Goal: Transaction & Acquisition: Purchase product/service

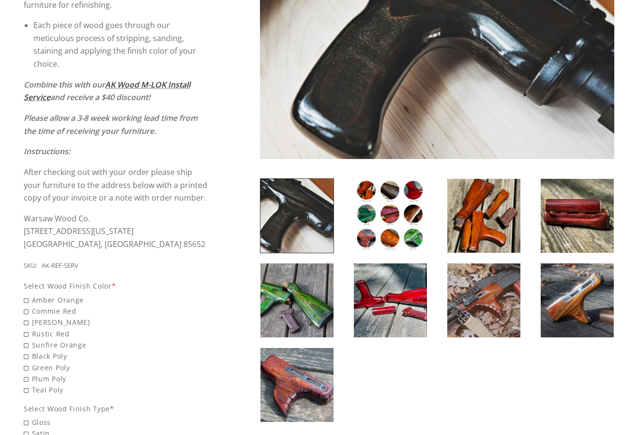
scroll to position [276, 0]
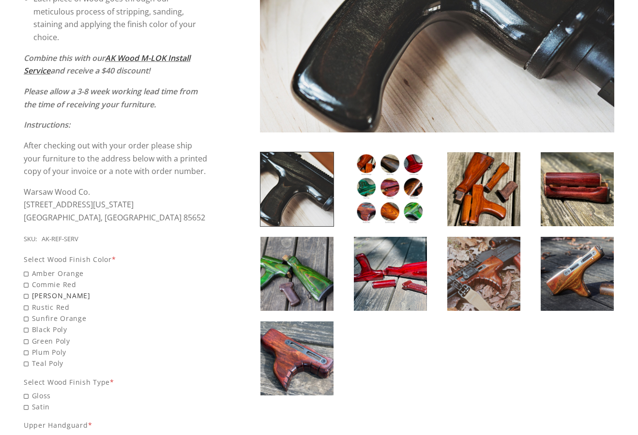
click at [24, 299] on span "[PERSON_NAME]" at bounding box center [116, 295] width 185 height 11
click at [24, 291] on input "[PERSON_NAME]" at bounding box center [91, 290] width 135 height 0
radio input "true"
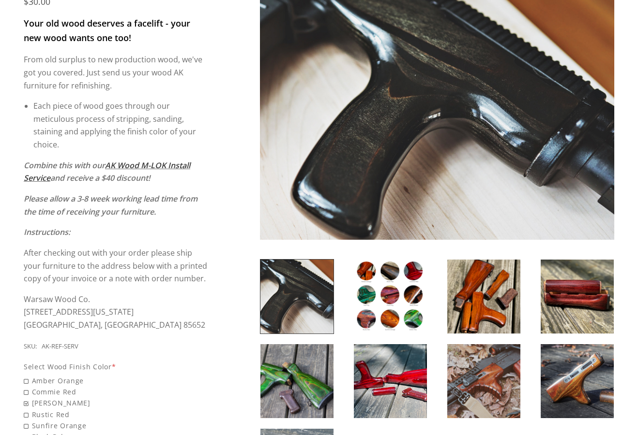
scroll to position [165, 0]
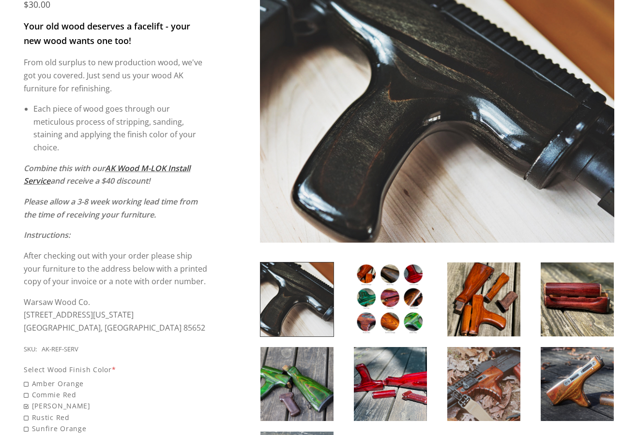
click at [406, 287] on img at bounding box center [390, 300] width 73 height 74
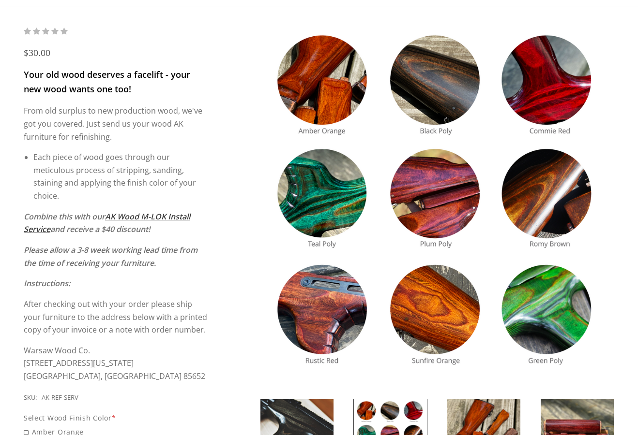
scroll to position [110, 0]
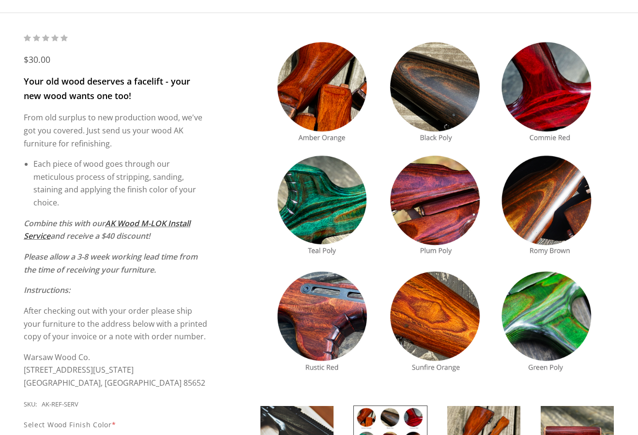
click at [504, 210] on img at bounding box center [437, 209] width 354 height 354
click at [453, 119] on img at bounding box center [437, 209] width 354 height 354
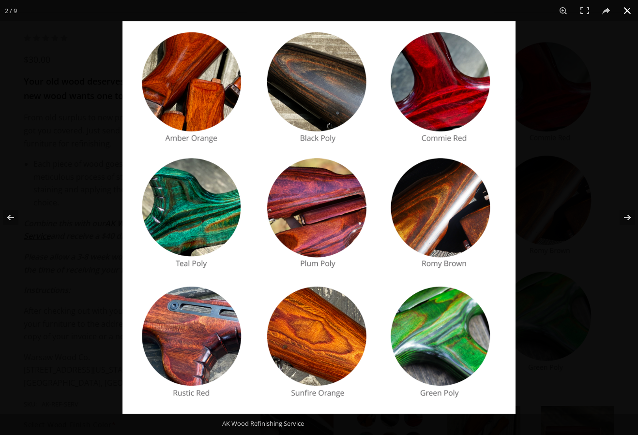
scroll to position [0, 0]
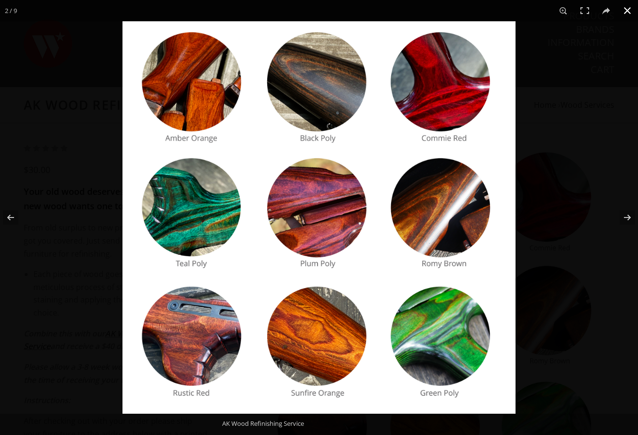
click at [504, 13] on button at bounding box center [626, 10] width 21 height 21
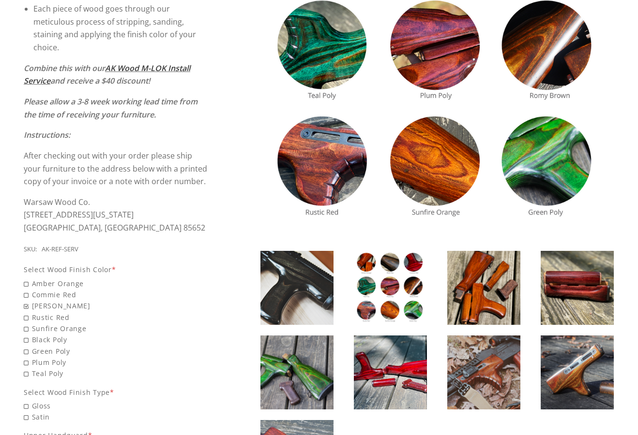
scroll to position [276, 0]
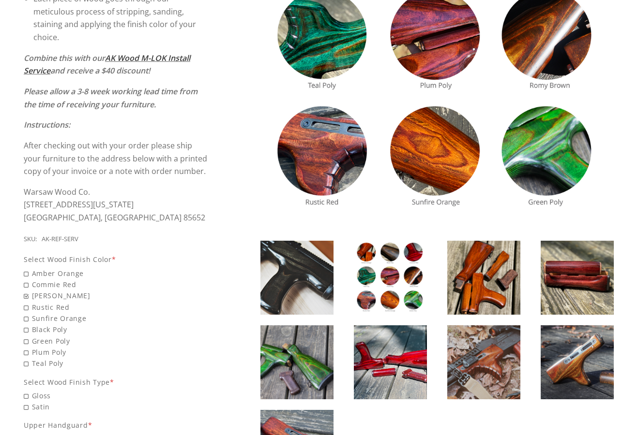
click at [393, 285] on img at bounding box center [390, 278] width 73 height 74
click at [384, 279] on img at bounding box center [390, 278] width 73 height 74
click at [397, 295] on img at bounding box center [390, 278] width 73 height 74
click at [397, 296] on img at bounding box center [390, 278] width 73 height 74
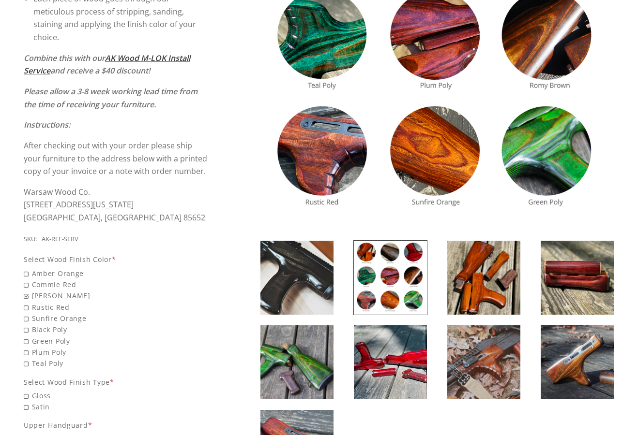
click at [484, 298] on img at bounding box center [483, 278] width 73 height 74
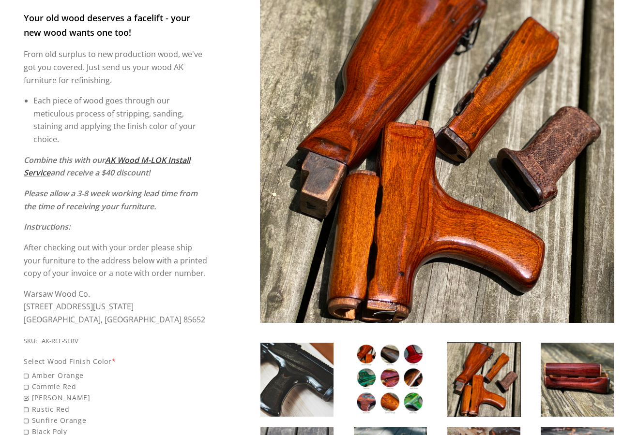
scroll to position [110, 0]
